Goal: Task Accomplishment & Management: Use online tool/utility

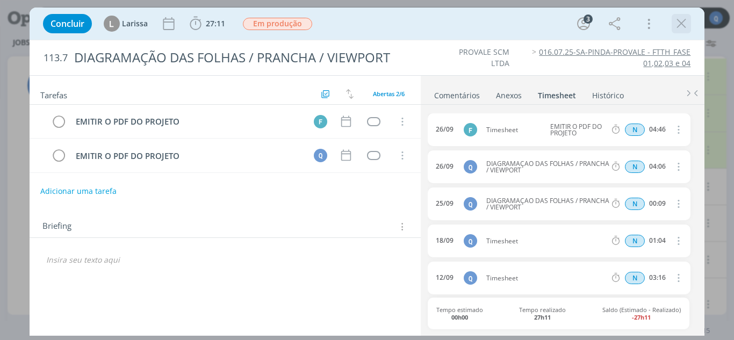
click at [683, 30] on icon "dialog" at bounding box center [681, 24] width 16 height 16
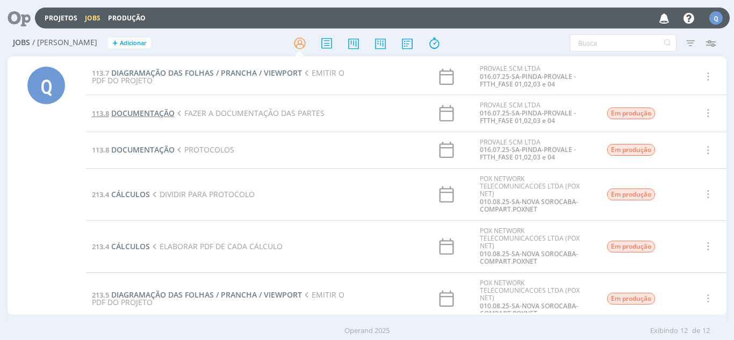
click at [150, 113] on span "DOCUMENTAÇÃO" at bounding box center [142, 113] width 63 height 10
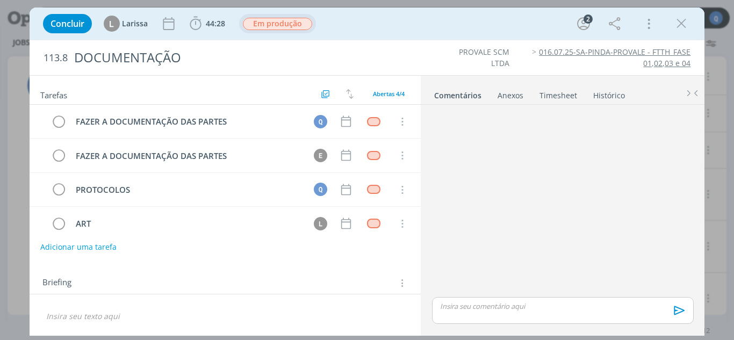
click at [267, 27] on span "Em produção" at bounding box center [277, 24] width 69 height 12
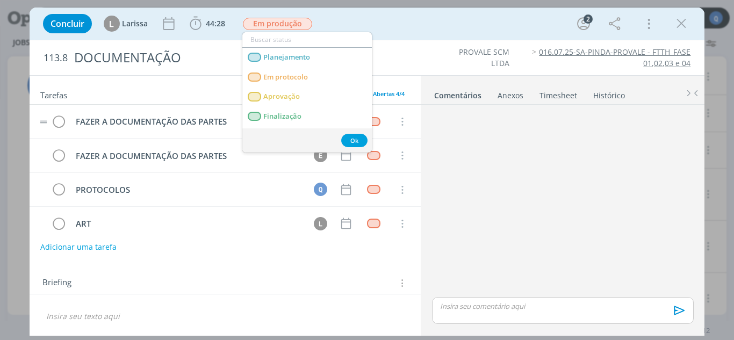
drag, startPoint x: 157, startPoint y: 107, endPoint x: 154, endPoint y: 102, distance: 5.8
click at [156, 106] on tr "FAZER A DOCUMENTAÇÃO DAS PARTES Q Cancelar" at bounding box center [225, 122] width 391 height 34
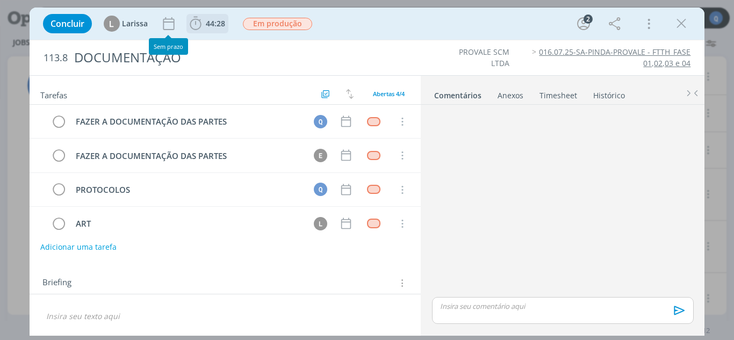
click at [219, 24] on span "44:28" at bounding box center [215, 23] width 19 height 10
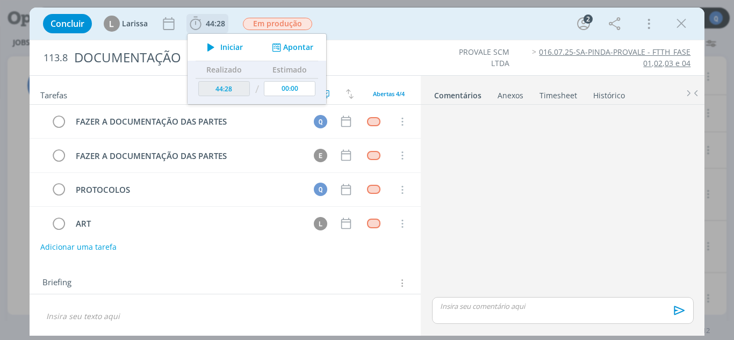
click at [241, 45] on span "Iniciar" at bounding box center [231, 47] width 23 height 8
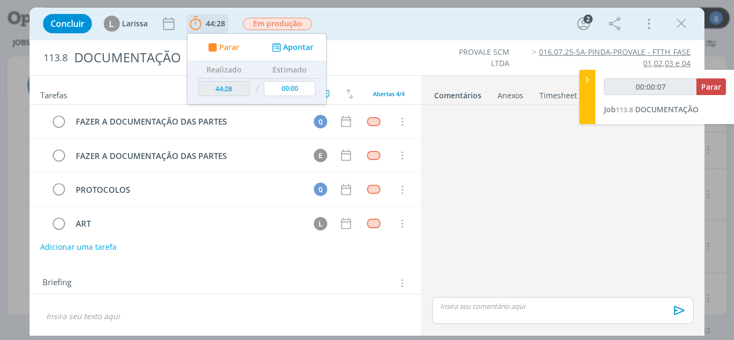
click at [294, 42] on button "Apontar" at bounding box center [291, 47] width 45 height 11
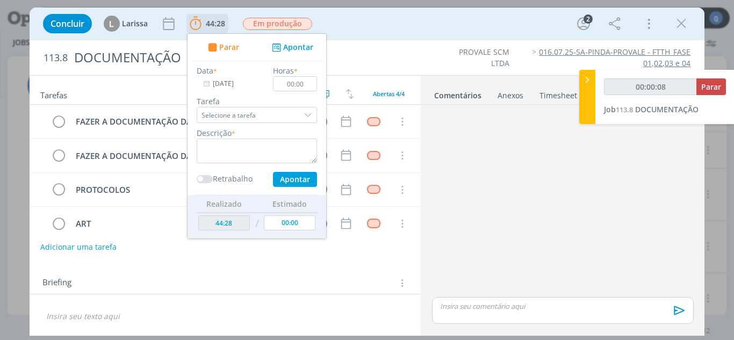
click at [307, 112] on div "dialog" at bounding box center [309, 115] width 16 height 16
click at [309, 112] on div "dialog" at bounding box center [309, 115] width 16 height 16
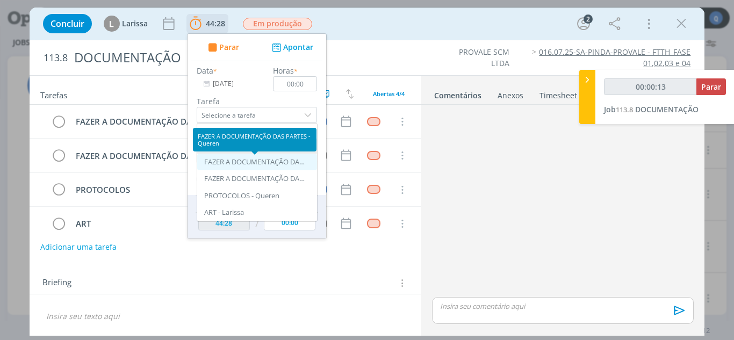
type input "00:00:14"
click at [267, 159] on div "FAZER A DOCUMENTAÇÃO DAS PARTES - Queren" at bounding box center [255, 162] width 102 height 9
type input "FAZER A DOCUMENTAÇÃO DAS PARTES"
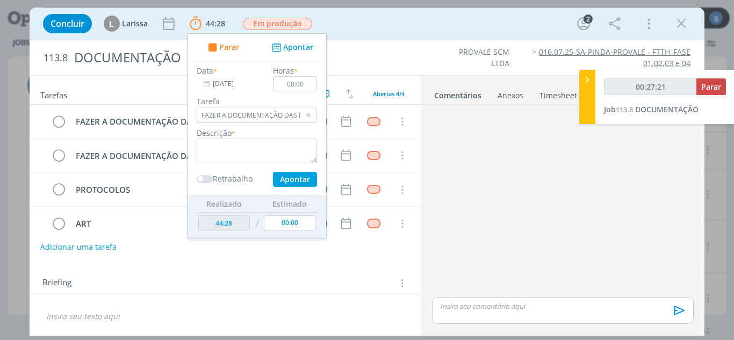
type input "00:28:21"
